Goal: Browse casually

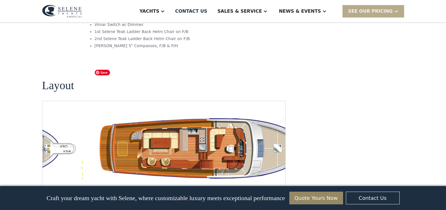
scroll to position [989, 0]
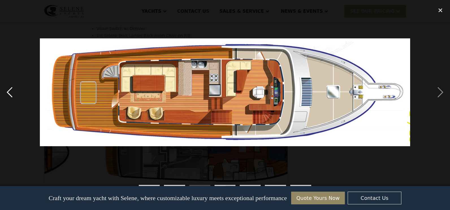
click at [12, 94] on div "previous image" at bounding box center [9, 92] width 19 height 177
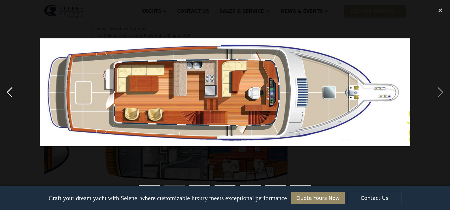
click at [12, 94] on div "previous image" at bounding box center [9, 92] width 19 height 177
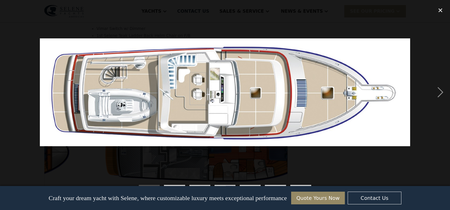
click at [12, 93] on div "previous image" at bounding box center [9, 92] width 19 height 177
click at [443, 93] on div "next image" at bounding box center [440, 92] width 19 height 177
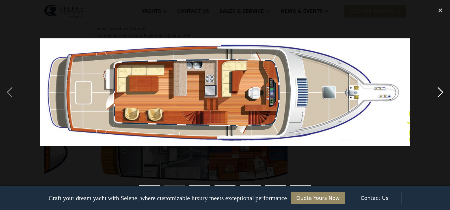
click at [443, 93] on div "next image" at bounding box center [440, 92] width 19 height 177
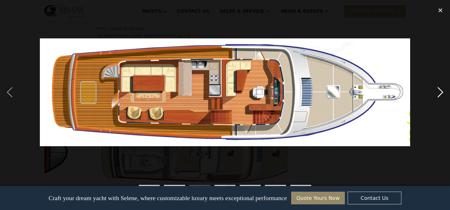
click at [443, 93] on div "next image" at bounding box center [440, 92] width 19 height 177
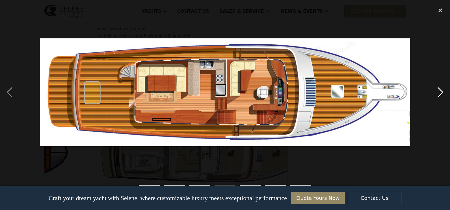
click at [443, 93] on div "next image" at bounding box center [440, 92] width 19 height 177
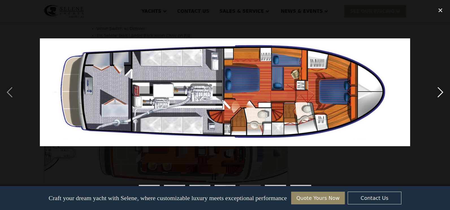
click at [443, 93] on div "next image" at bounding box center [440, 92] width 19 height 177
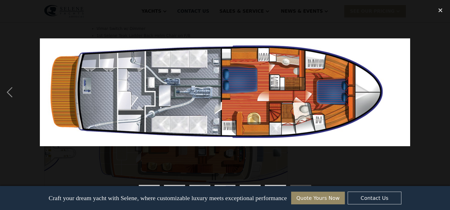
click at [443, 93] on div "next image" at bounding box center [440, 92] width 19 height 177
click at [441, 9] on div "close lightbox" at bounding box center [440, 10] width 19 height 12
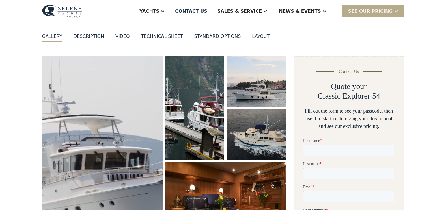
scroll to position [57, 0]
